Goal: Transaction & Acquisition: Purchase product/service

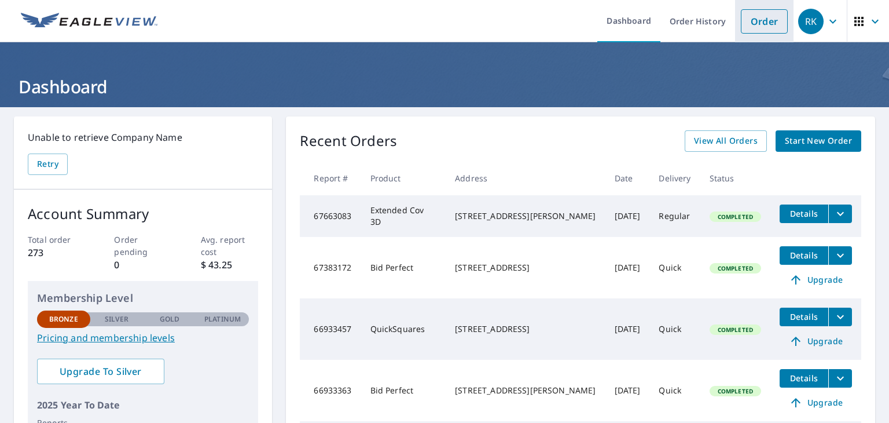
click at [747, 23] on link "Order" at bounding box center [764, 21] width 47 height 24
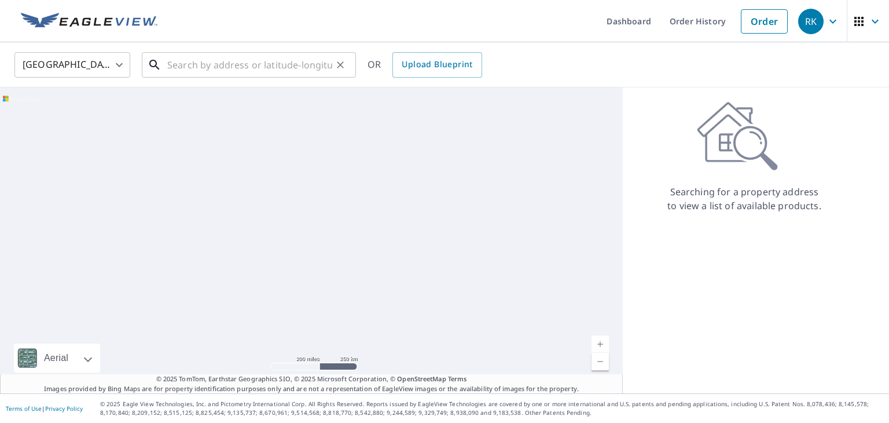
click at [227, 58] on input "text" at bounding box center [249, 65] width 165 height 32
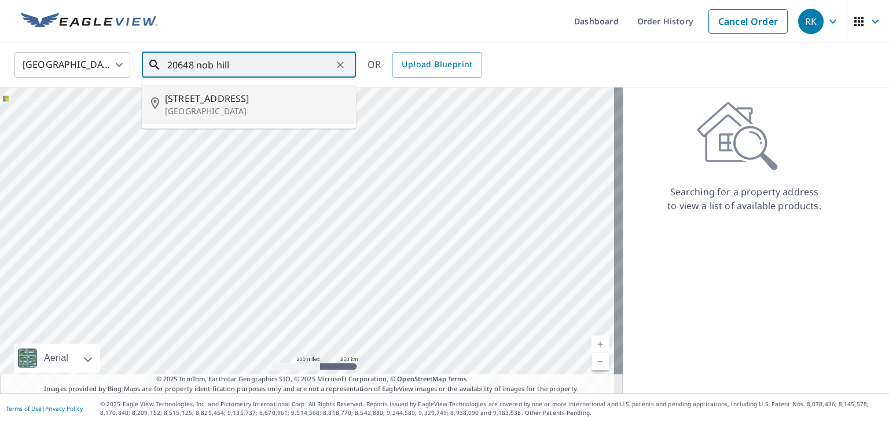
click at [215, 98] on span "[STREET_ADDRESS]" at bounding box center [256, 98] width 182 height 14
type input "[STREET_ADDRESS]"
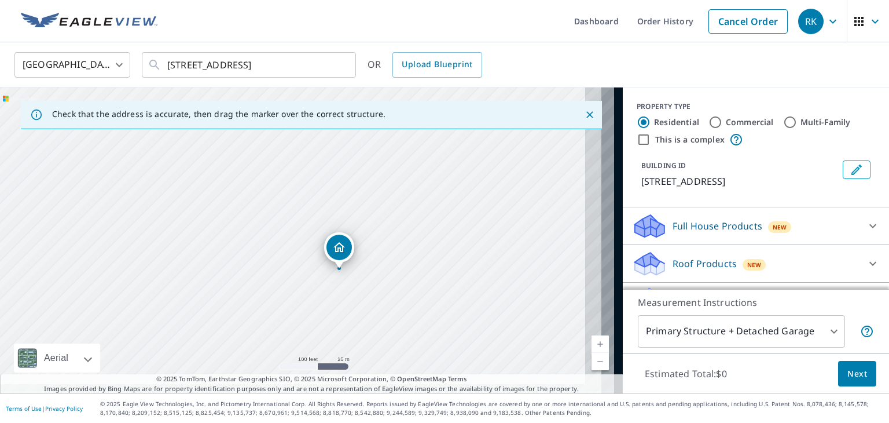
drag, startPoint x: 288, startPoint y: 265, endPoint x: 217, endPoint y: 232, distance: 77.7
click at [217, 232] on div "[STREET_ADDRESS]" at bounding box center [311, 240] width 623 height 306
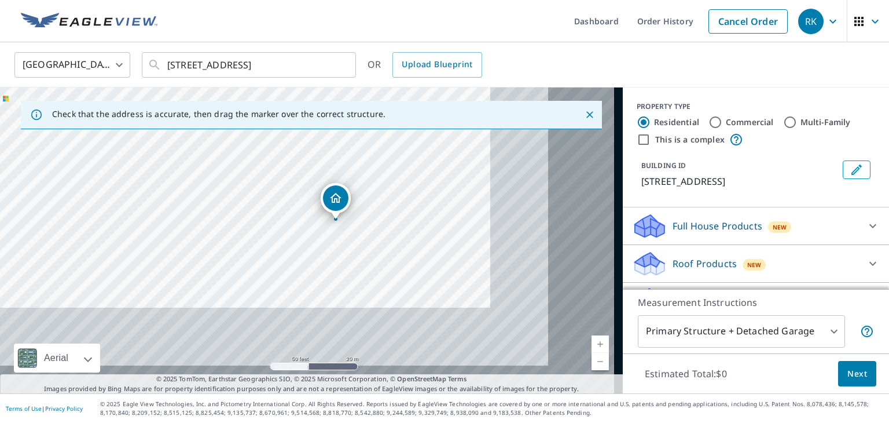
drag, startPoint x: 274, startPoint y: 268, endPoint x: 211, endPoint y: 225, distance: 76.6
click at [204, 223] on div "[STREET_ADDRESS]" at bounding box center [311, 240] width 623 height 306
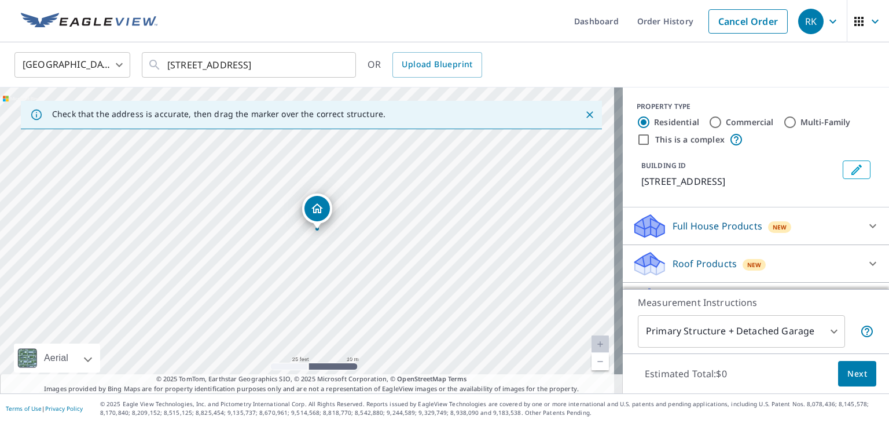
drag, startPoint x: 270, startPoint y: 258, endPoint x: 276, endPoint y: 304, distance: 46.6
click at [276, 304] on div "[STREET_ADDRESS]" at bounding box center [311, 240] width 623 height 306
click at [678, 262] on p "Roof Products" at bounding box center [705, 263] width 64 height 14
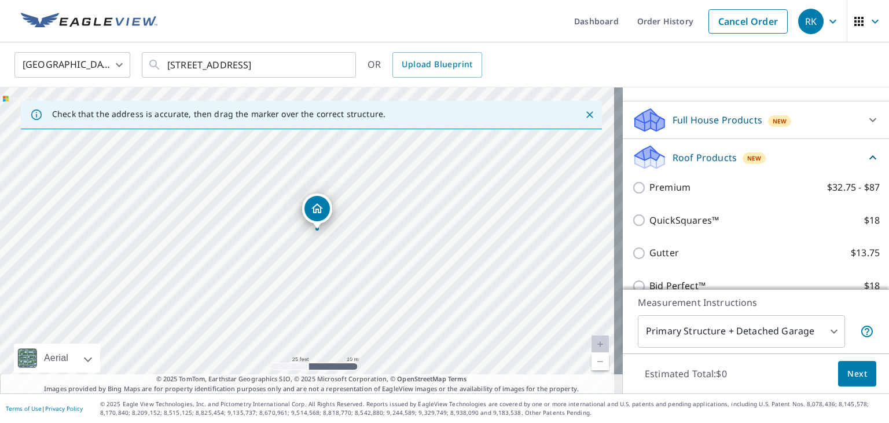
scroll to position [116, 0]
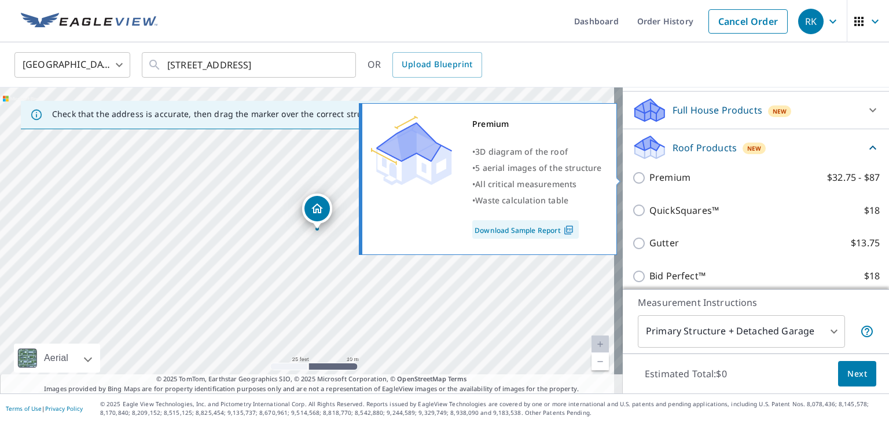
click at [632, 177] on input "Premium $32.75 - $87" at bounding box center [640, 178] width 17 height 14
checkbox input "true"
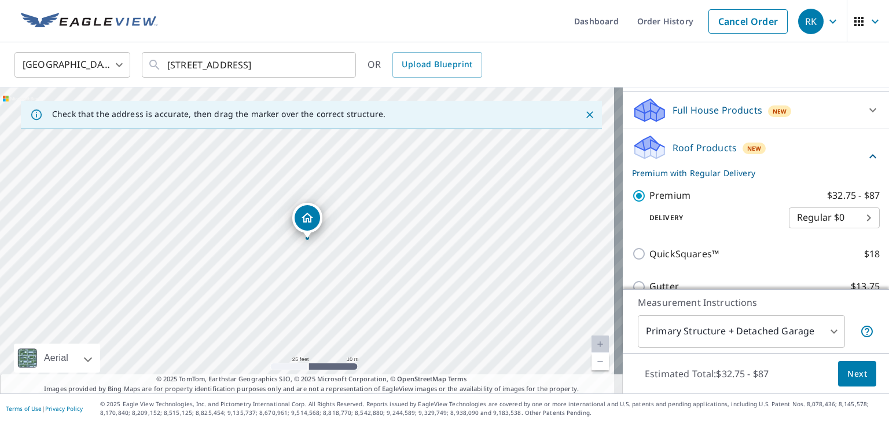
click at [850, 373] on span "Next" at bounding box center [857, 373] width 20 height 14
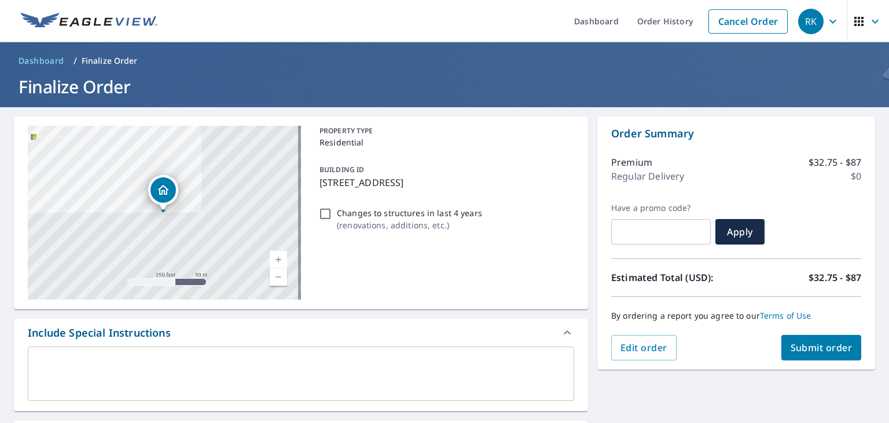
click at [831, 348] on span "Submit order" at bounding box center [822, 347] width 62 height 13
